Goal: Contribute content: Add original content to the website for others to see

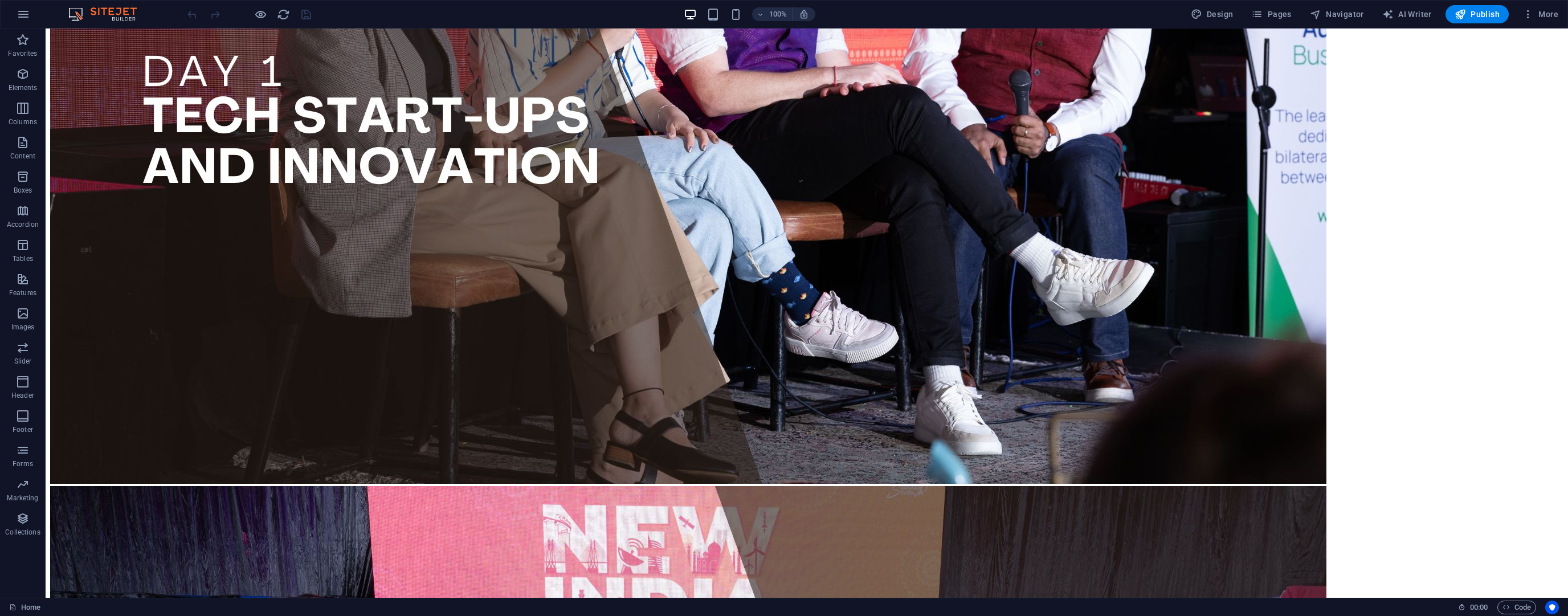
scroll to position [593, 0]
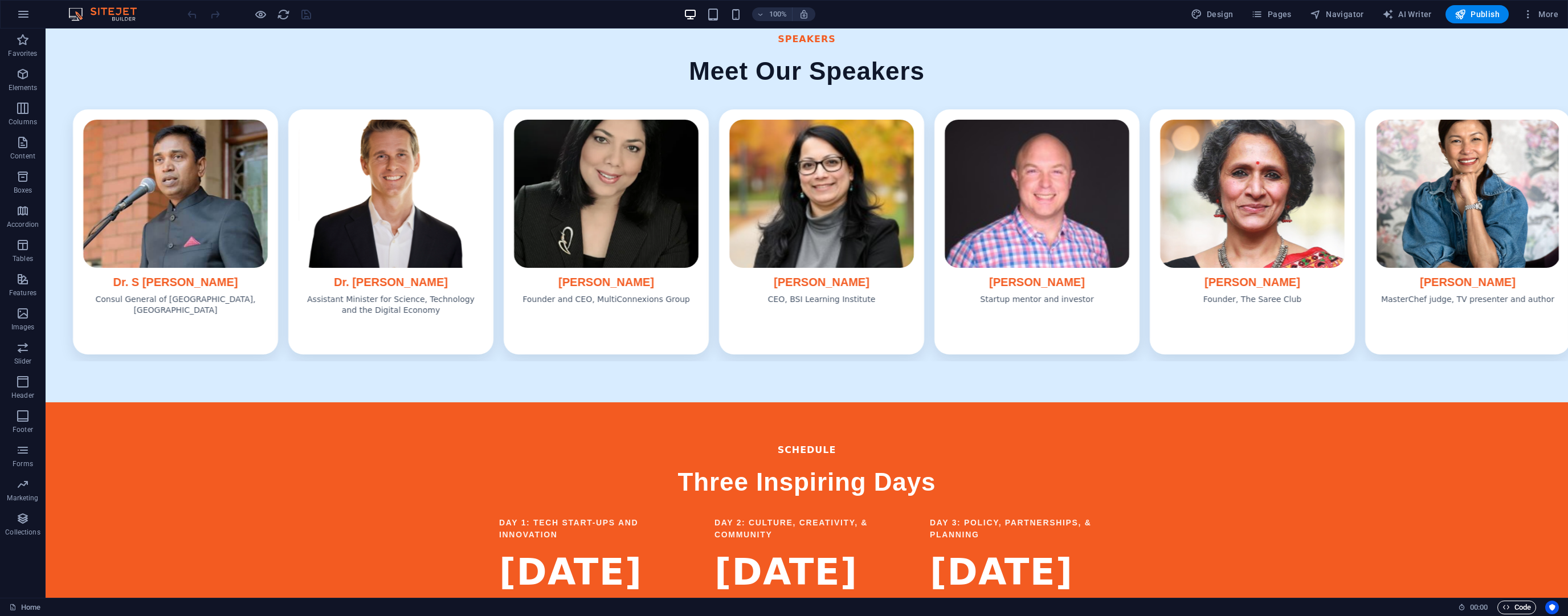
click at [1519, 607] on span "Code" at bounding box center [1517, 607] width 29 height 13
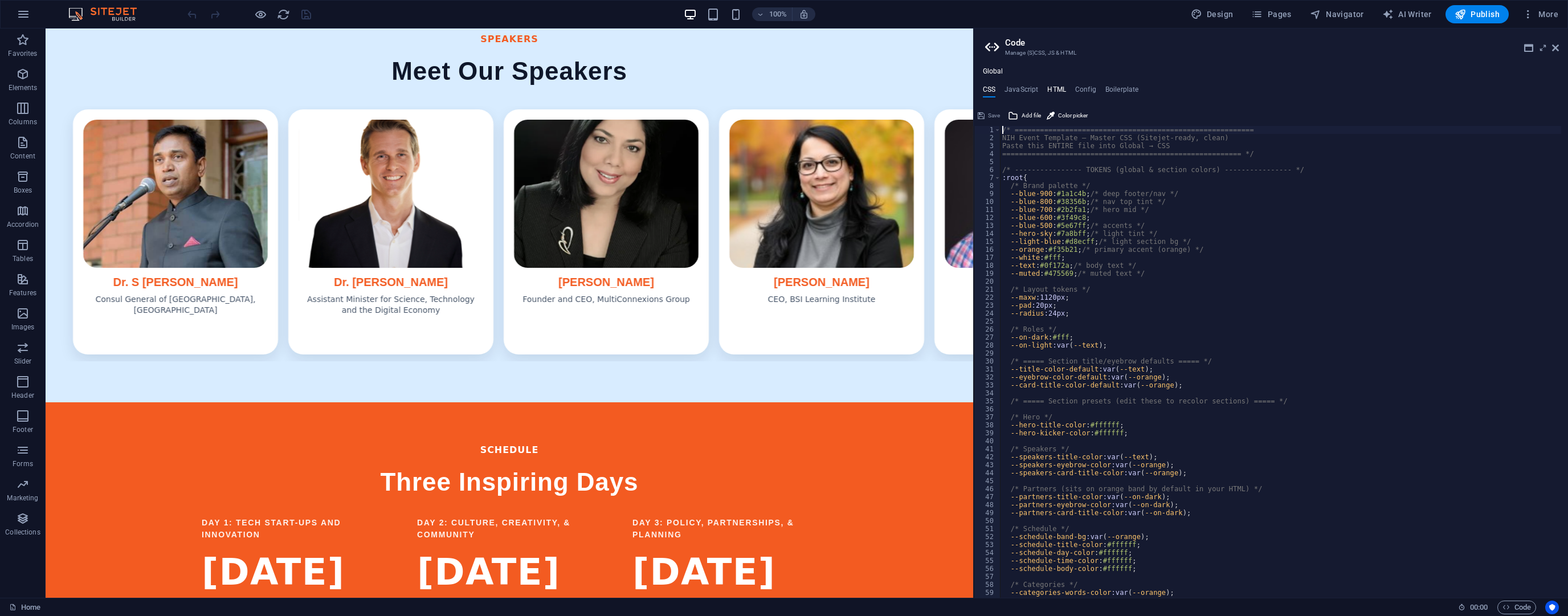
click at [1056, 89] on h4 "HTML" at bounding box center [1056, 91] width 19 height 13
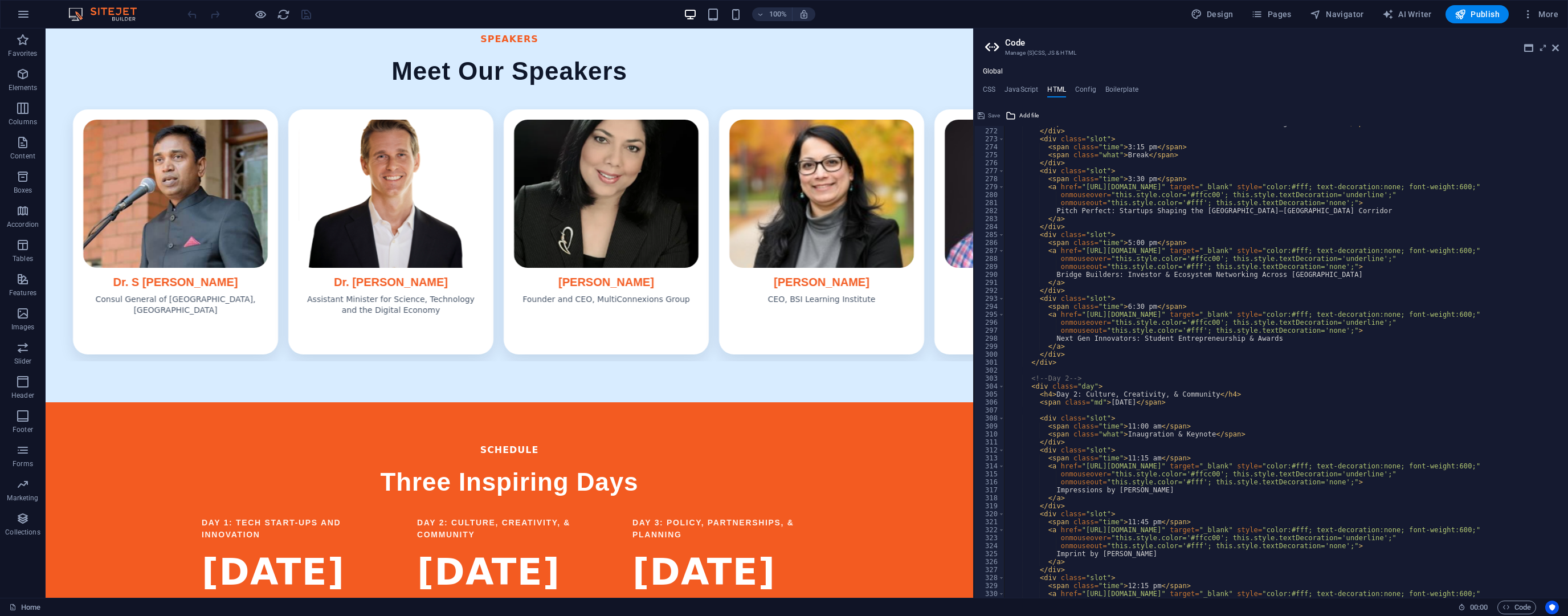
scroll to position [2216, 0]
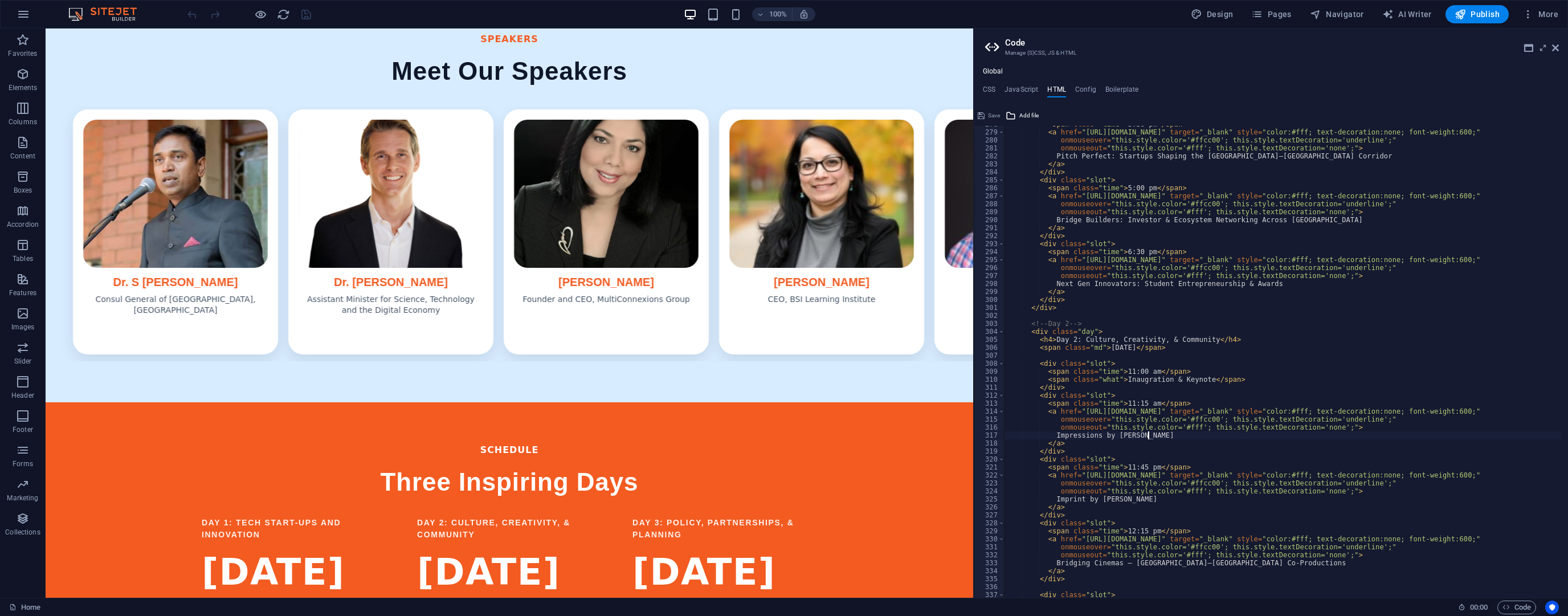
click at [1152, 433] on div "< span class = "time" > 3:30 pm </ span > < a href = "[URL][DOMAIN_NAME]" targe…" at bounding box center [1406, 360] width 803 height 481
click at [1105, 462] on div "< span class = "time" > 3:30 pm </ span > < a href = "[URL][DOMAIN_NAME]" targe…" at bounding box center [1406, 360] width 803 height 481
click at [1148, 501] on div "< span class = "time" > 3:30 pm </ span > < a href = "[URL][DOMAIN_NAME]" targe…" at bounding box center [1406, 360] width 803 height 481
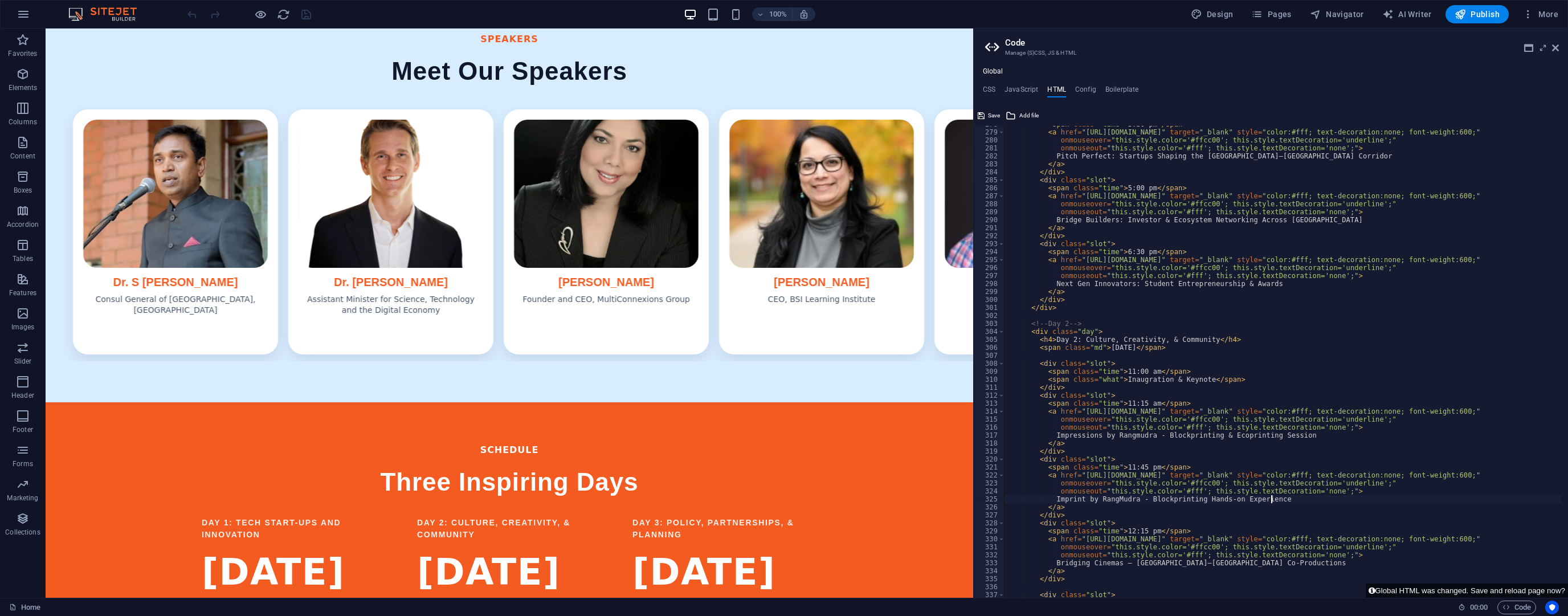
scroll to position [0, 21]
type textarea "Imprint by RangMudra - Blockprinting Hands-on Experience"
click at [1439, 587] on button "Global HTML was changed. Save and reload page now?" at bounding box center [1467, 591] width 203 height 14
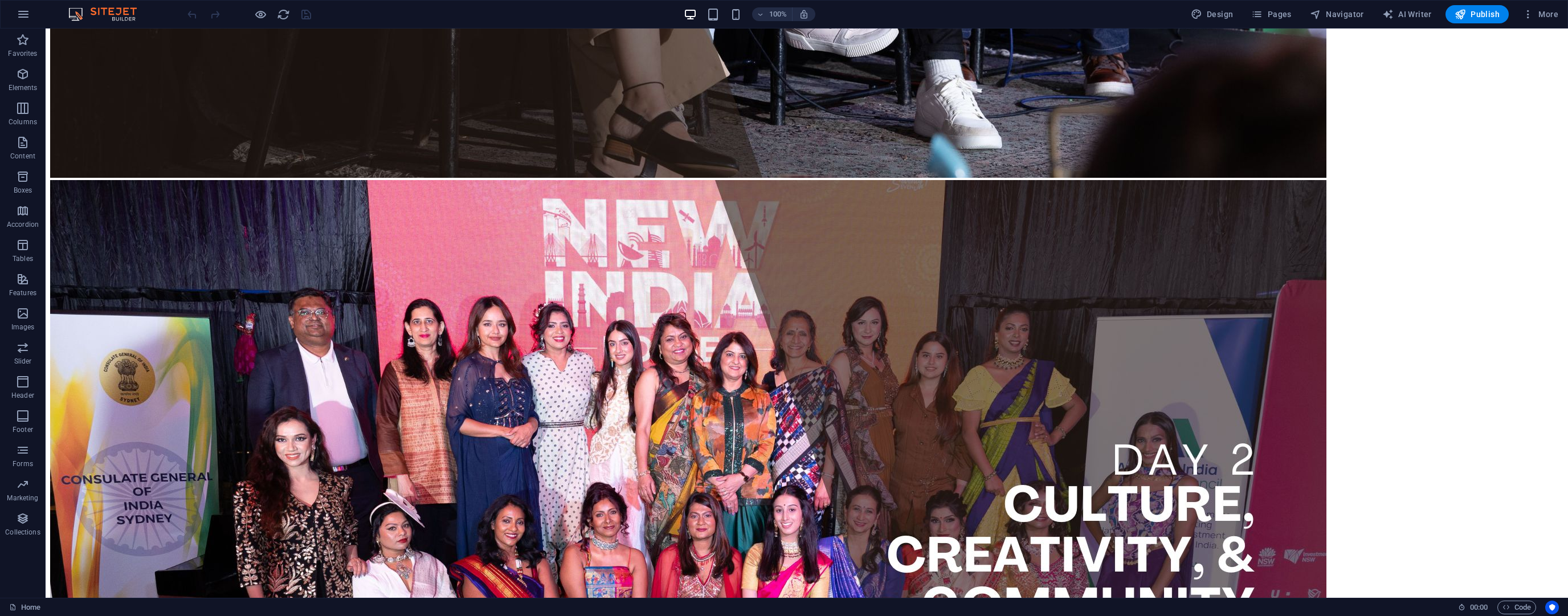
scroll to position [730, 0]
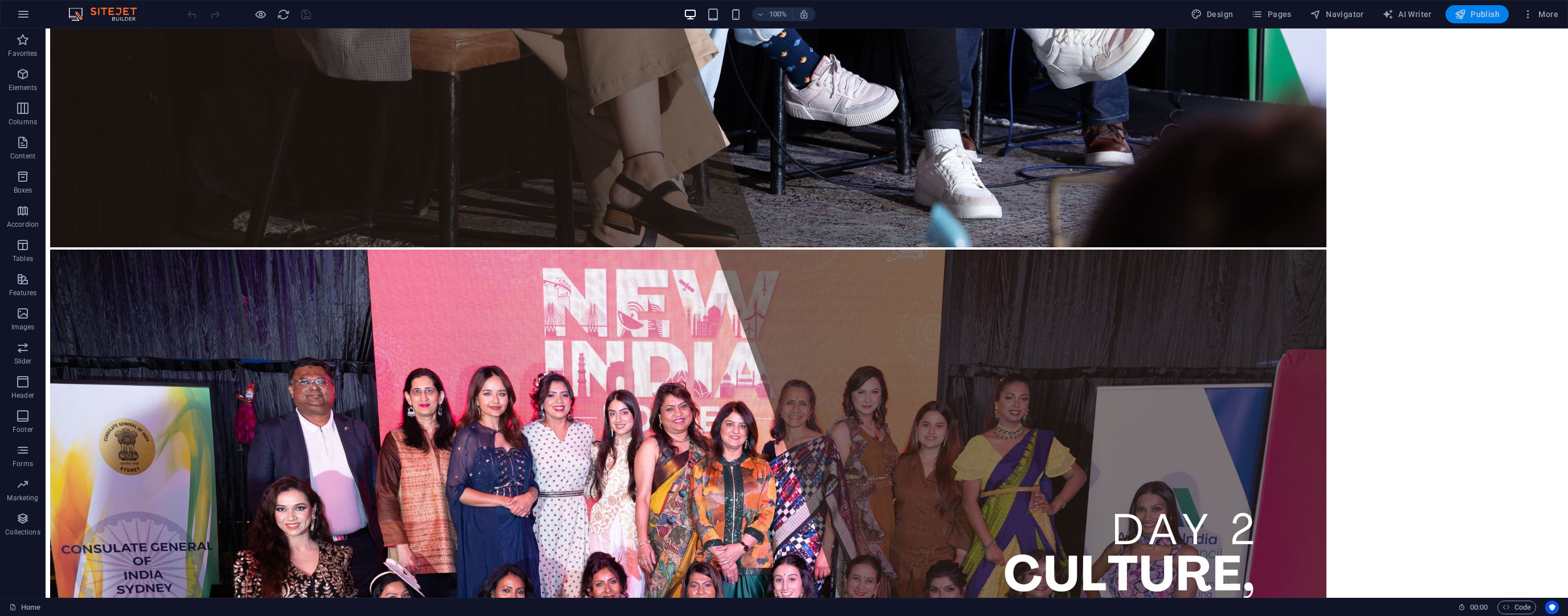
click at [1484, 22] on button "Publish" at bounding box center [1477, 14] width 64 height 18
